Goal: Task Accomplishment & Management: Complete application form

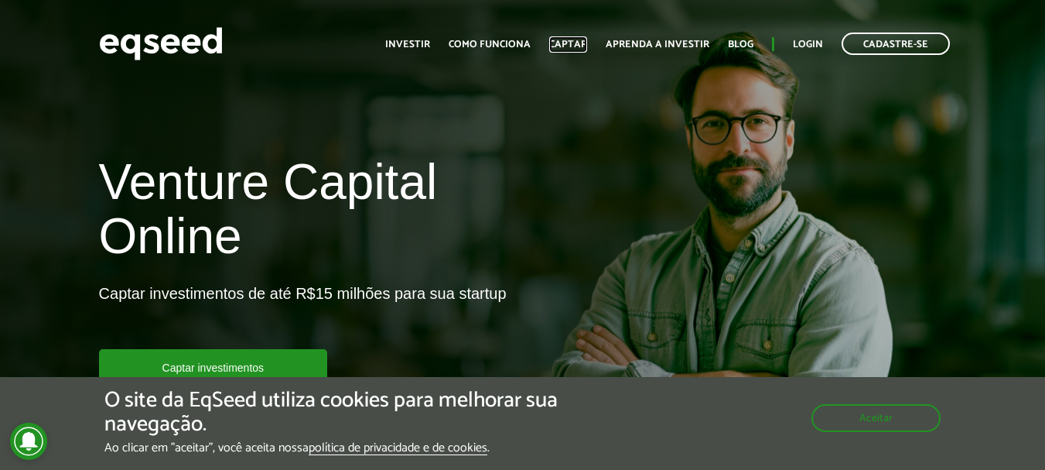
click at [577, 45] on link "Captar" at bounding box center [568, 44] width 38 height 10
click at [901, 412] on button "Aceitar" at bounding box center [878, 416] width 126 height 25
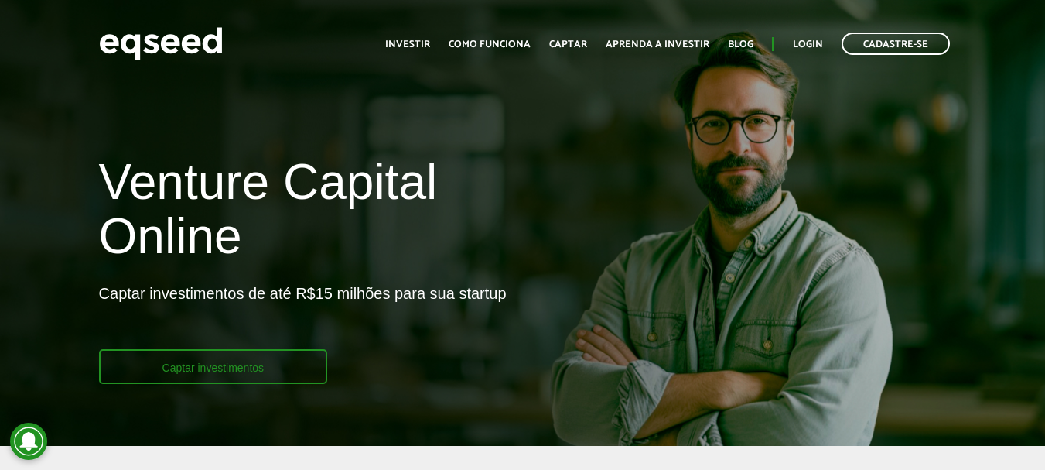
click at [224, 368] on link "Captar investimentos" at bounding box center [213, 366] width 229 height 35
